Goal: Information Seeking & Learning: Learn about a topic

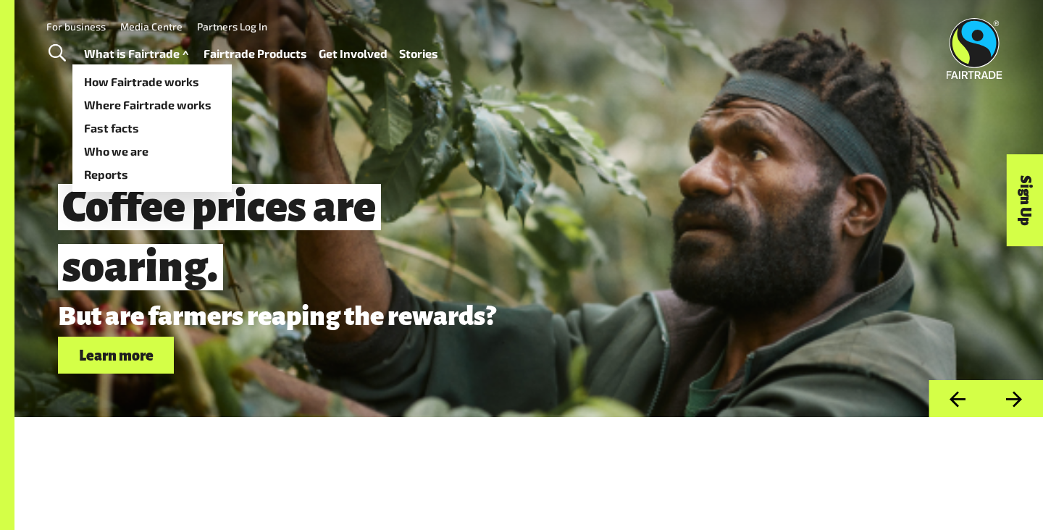
click at [151, 52] on link "What is Fairtrade" at bounding box center [138, 53] width 108 height 21
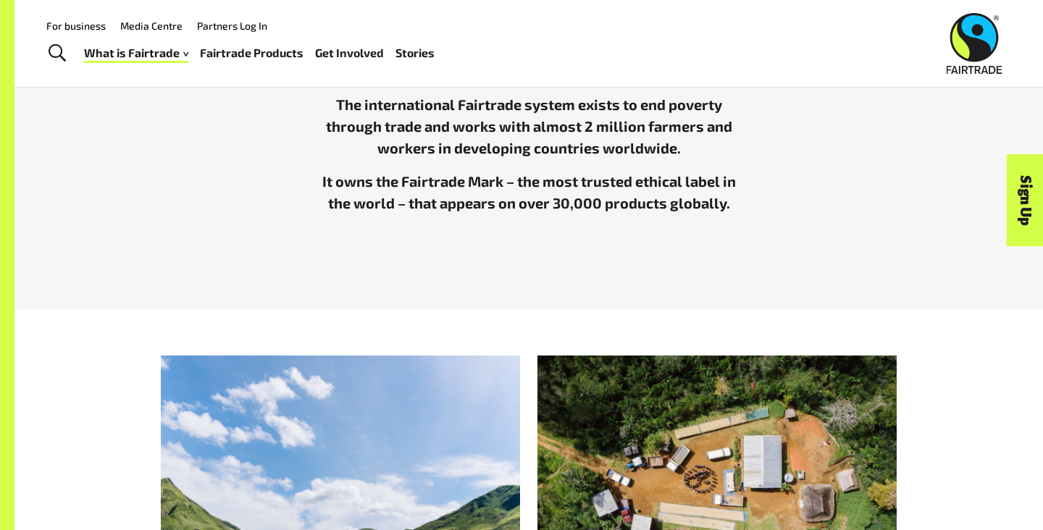
scroll to position [442, 0]
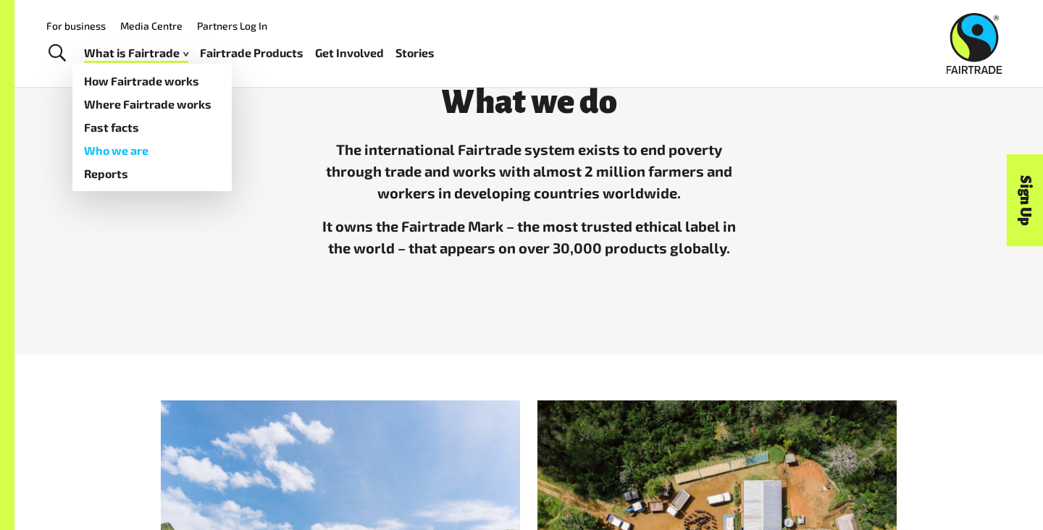
click at [139, 148] on link "Who we are" at bounding box center [151, 150] width 159 height 23
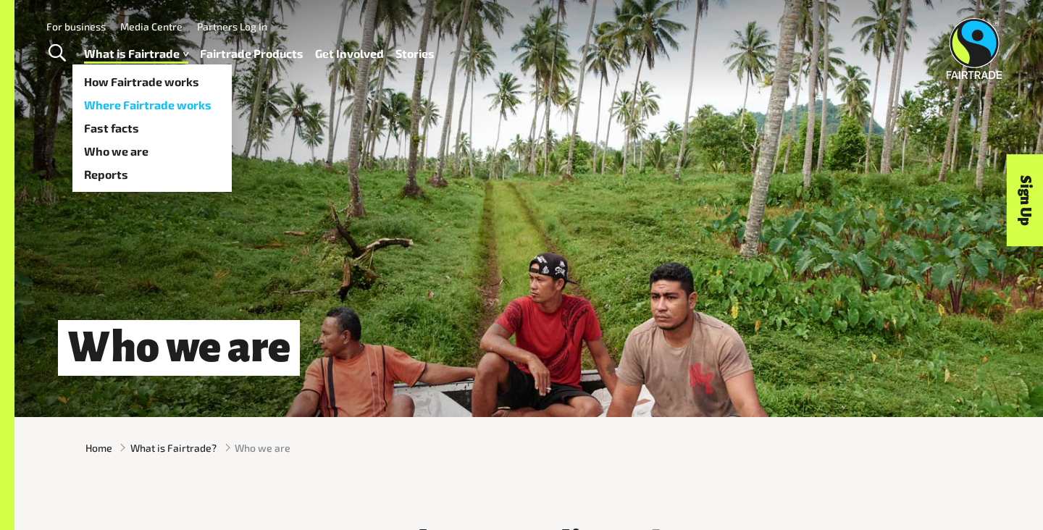
click at [132, 101] on link "Where Fairtrade works" at bounding box center [151, 104] width 159 height 23
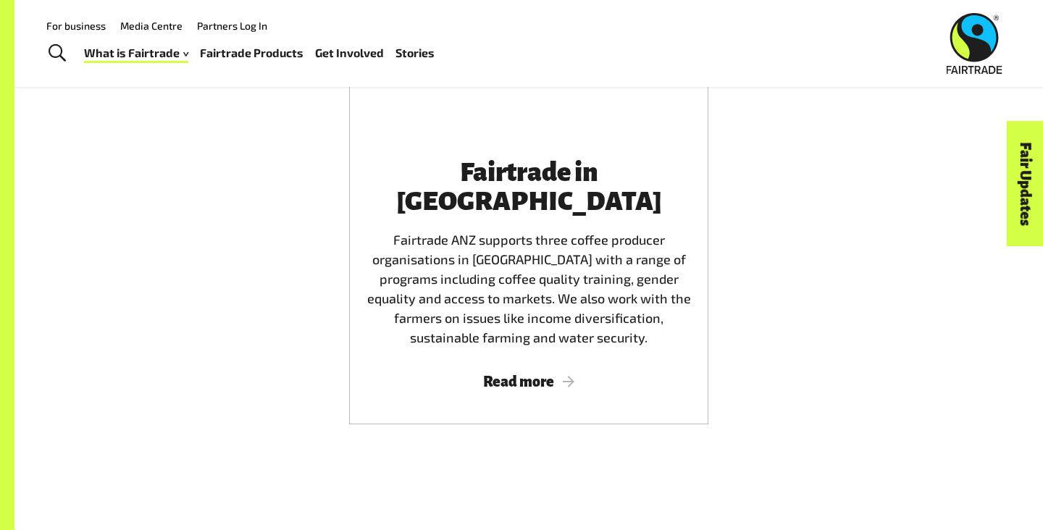
scroll to position [2919, 0]
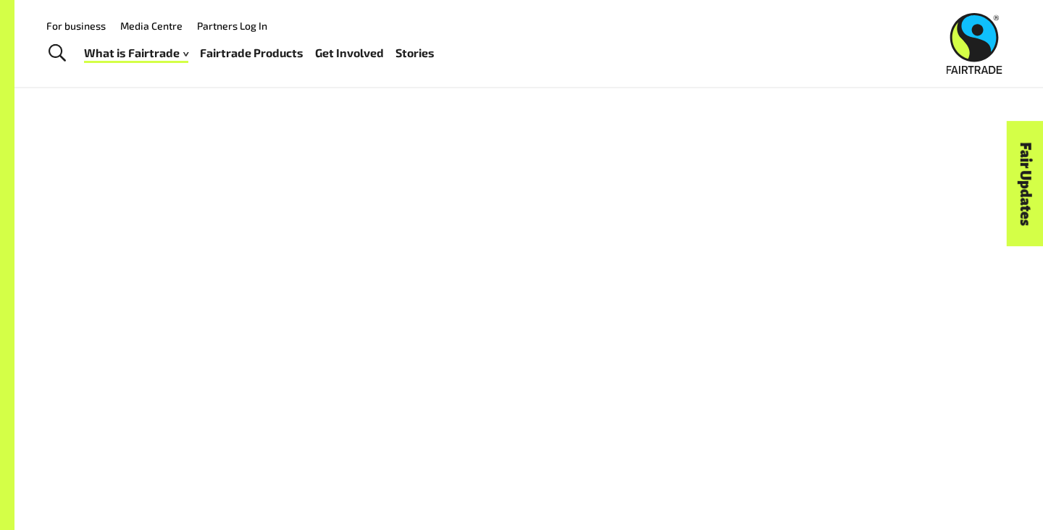
scroll to position [985, 0]
click at [971, 39] on img at bounding box center [974, 43] width 56 height 61
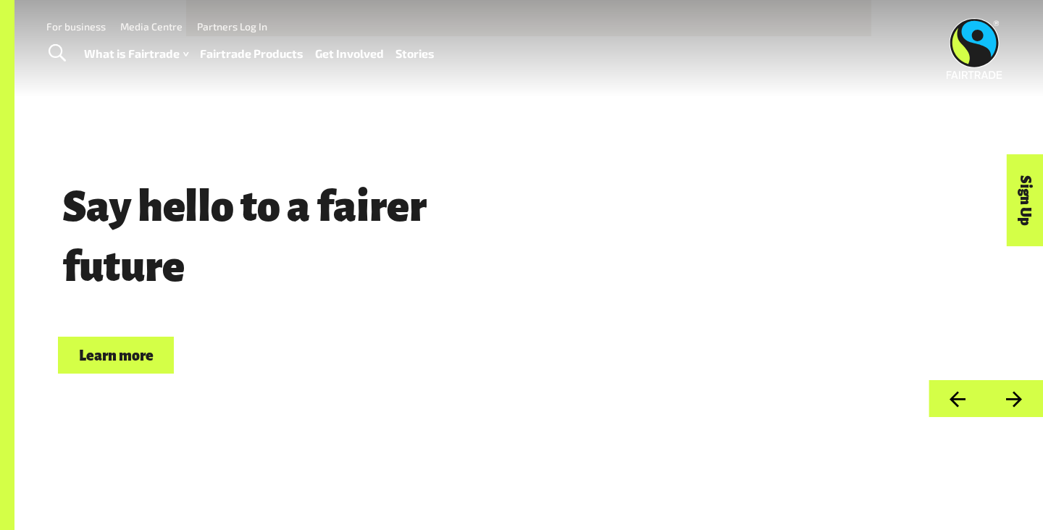
click at [216, 49] on link "Fairtrade Products" at bounding box center [252, 53] width 104 height 21
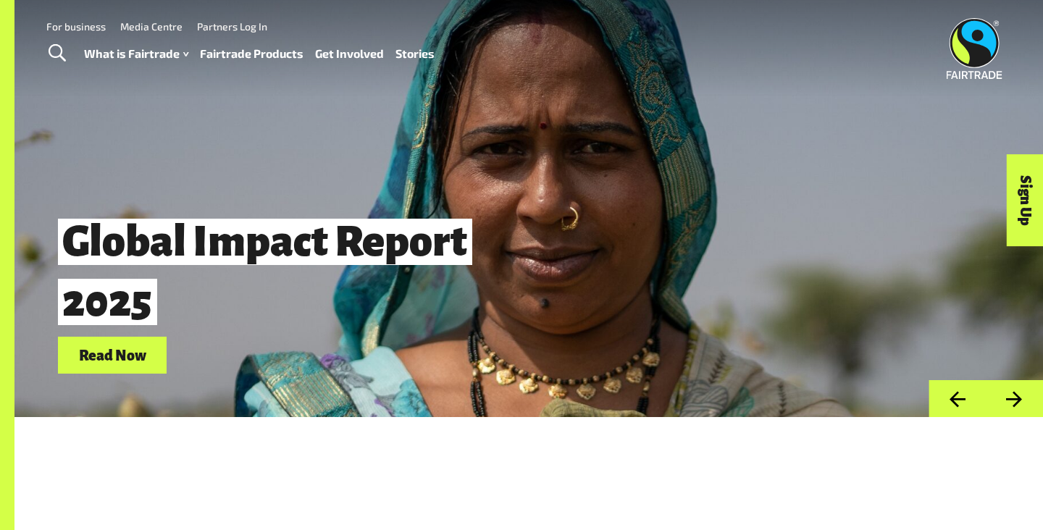
click at [272, 141] on div "Global Impact Report 2025 Read Now" at bounding box center [528, 208] width 1028 height 417
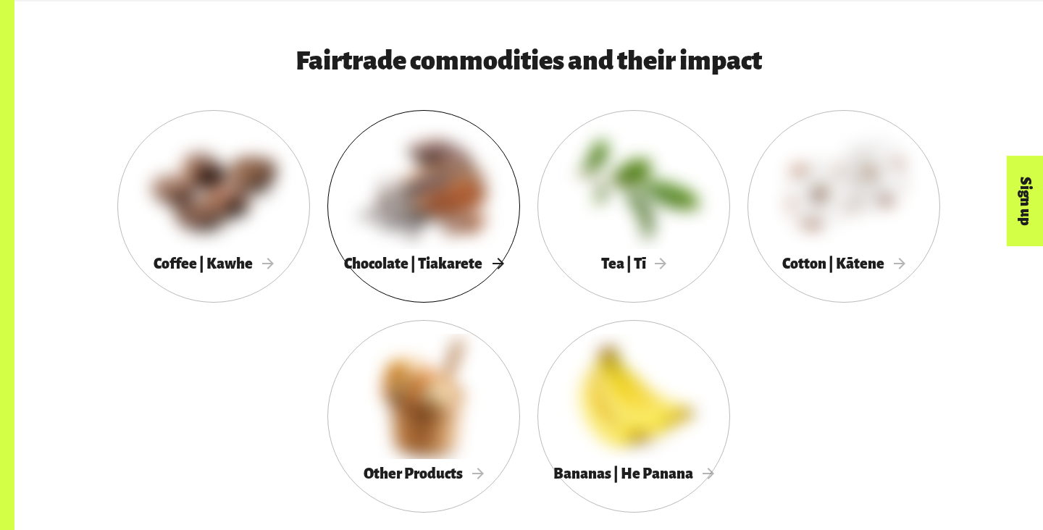
scroll to position [759, 0]
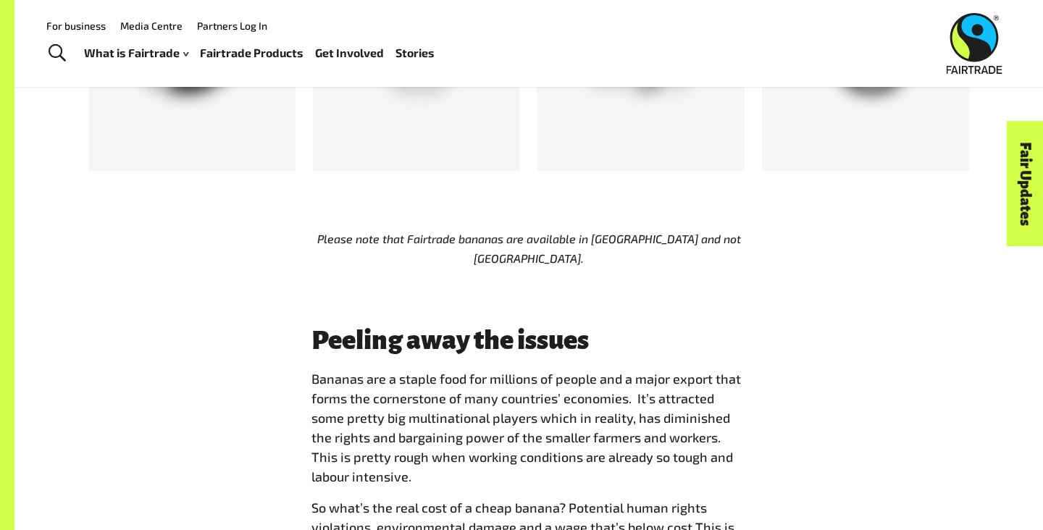
scroll to position [964, 0]
